Goal: Information Seeking & Learning: Check status

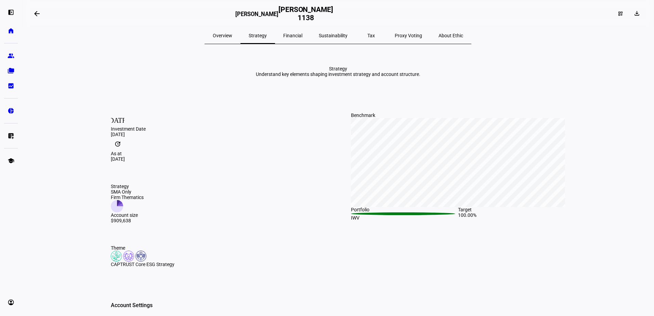
click at [232, 34] on span "Overview" at bounding box center [223, 35] width 20 height 5
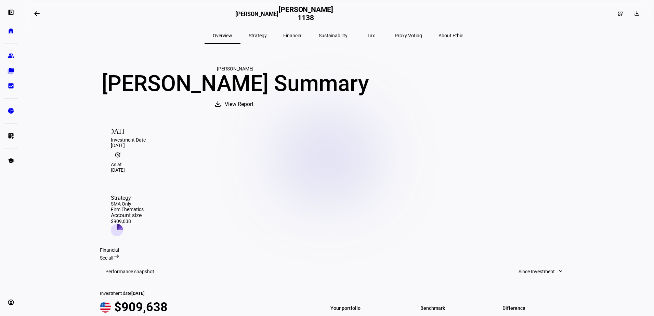
click at [296, 35] on span "Financial" at bounding box center [292, 35] width 19 height 5
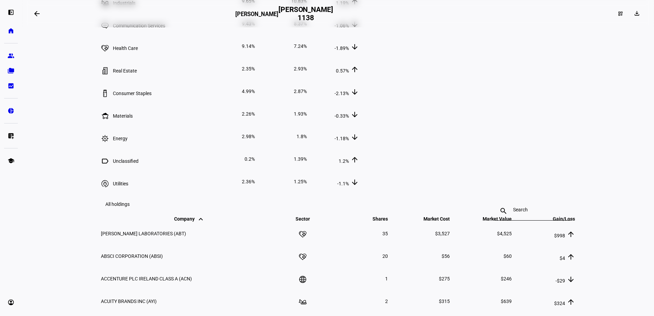
scroll to position [924, 0]
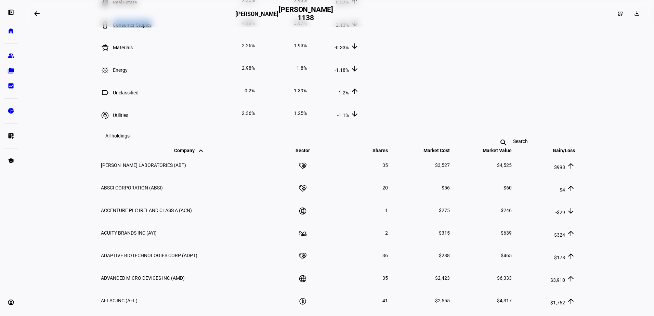
drag, startPoint x: 119, startPoint y: 141, endPoint x: 176, endPoint y: 142, distance: 56.8
click at [176, 34] on td "Consumer Staples" at bounding box center [152, 23] width 103 height 22
click at [359, 34] on td "-2.13% arrow_downward" at bounding box center [333, 23] width 51 height 22
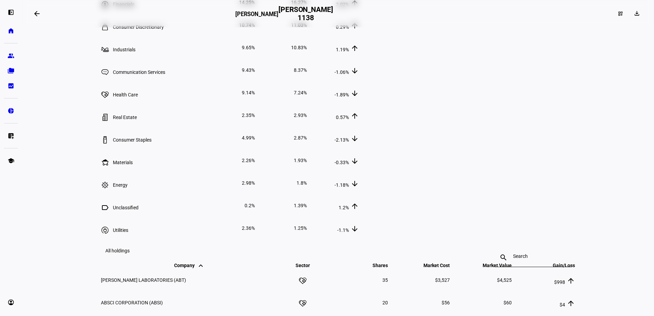
scroll to position [822, 0]
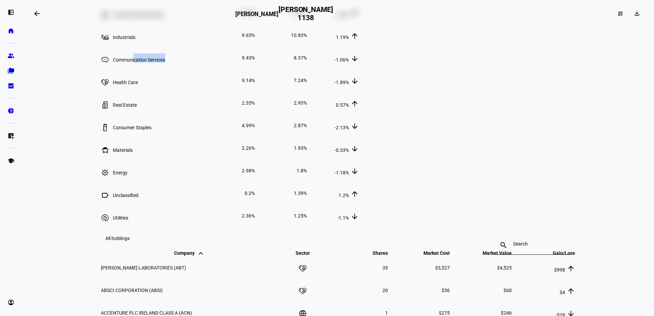
drag, startPoint x: 140, startPoint y: 182, endPoint x: 195, endPoint y: 183, distance: 55.5
click at [195, 69] on td "Communication Services" at bounding box center [152, 58] width 103 height 22
click at [203, 91] on td "Health Care" at bounding box center [152, 80] width 103 height 22
click at [12, 85] on eth-mat-symbol "bid_landscape" at bounding box center [11, 85] width 7 height 7
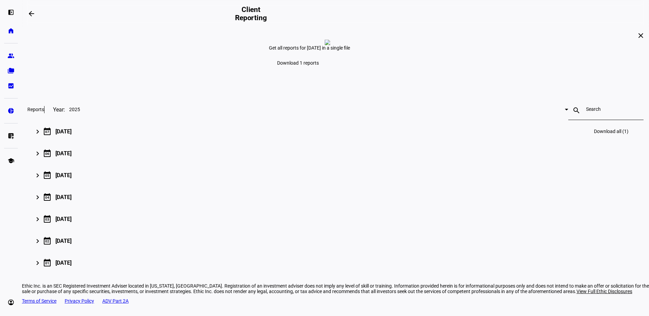
click at [72, 135] on div "[DATE]" at bounding box center [63, 131] width 16 height 7
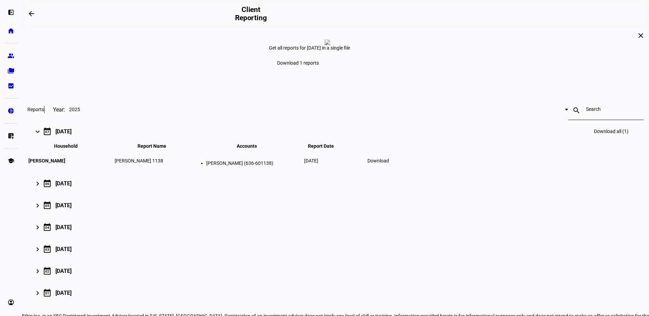
click at [65, 164] on span "[PERSON_NAME]" at bounding box center [46, 160] width 37 height 5
click at [393, 169] on span at bounding box center [379, 161] width 30 height 16
click at [37, 12] on span at bounding box center [31, 13] width 16 height 16
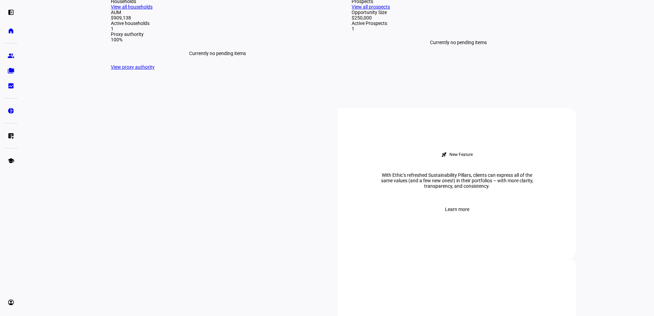
scroll to position [137, 0]
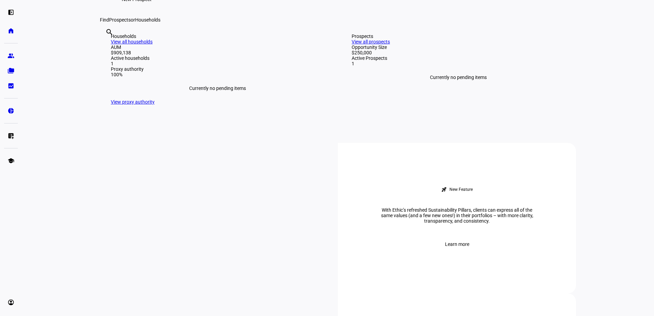
click at [111, 60] on div "search clear" at bounding box center [105, 42] width 11 height 38
click at [153, 44] on link "View all households" at bounding box center [132, 41] width 42 height 5
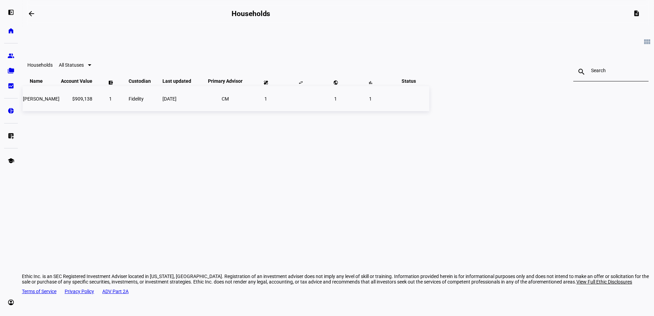
click at [60, 102] on span "[PERSON_NAME]" at bounding box center [41, 98] width 37 height 5
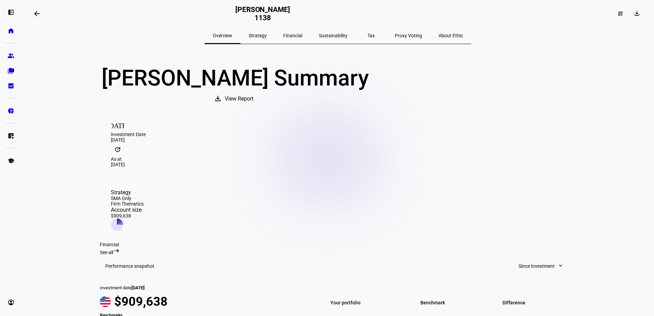
click at [296, 35] on span "Financial" at bounding box center [292, 35] width 19 height 5
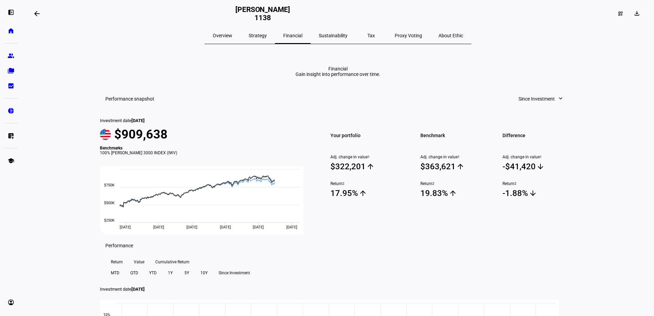
click at [520, 110] on mat-toolbar "Performance snapshot Since Investment expand_more" at bounding box center [338, 99] width 476 height 22
click at [526, 106] on span "Since Investment" at bounding box center [537, 99] width 36 height 14
click at [531, 185] on div "Year to Date" at bounding box center [538, 187] width 57 height 5
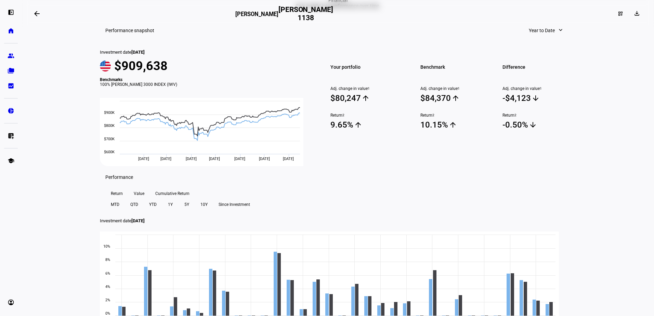
scroll to position [137, 0]
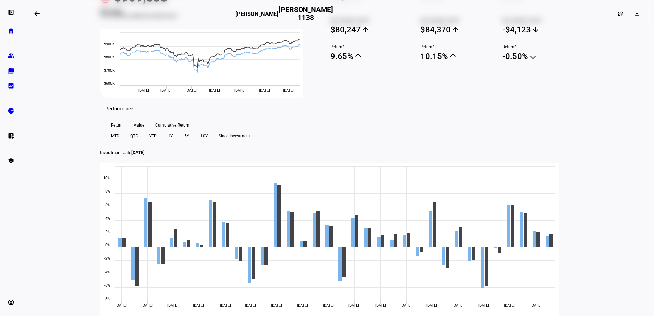
click at [143, 131] on span "Value" at bounding box center [139, 125] width 11 height 11
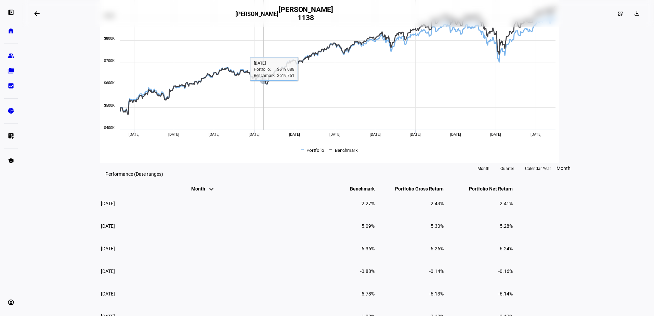
scroll to position [171, 0]
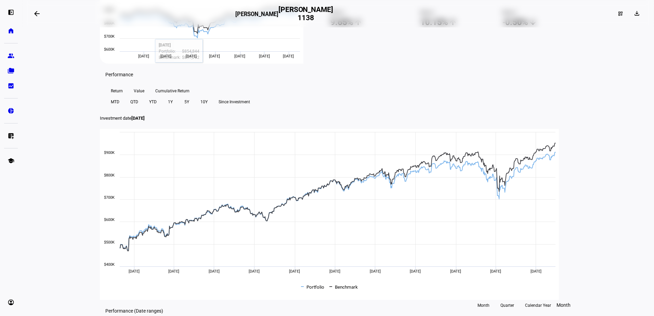
click at [167, 97] on span "Cumulative Return" at bounding box center [172, 91] width 34 height 11
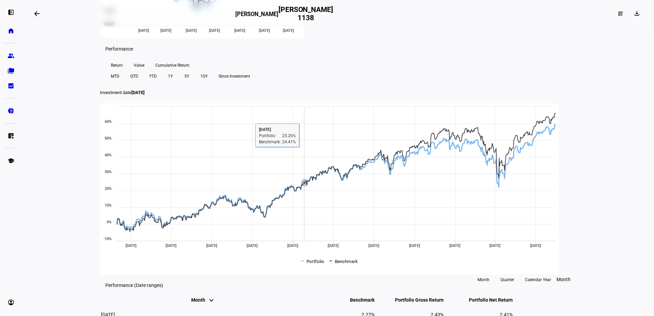
scroll to position [240, 0]
